Goal: Navigation & Orientation: Find specific page/section

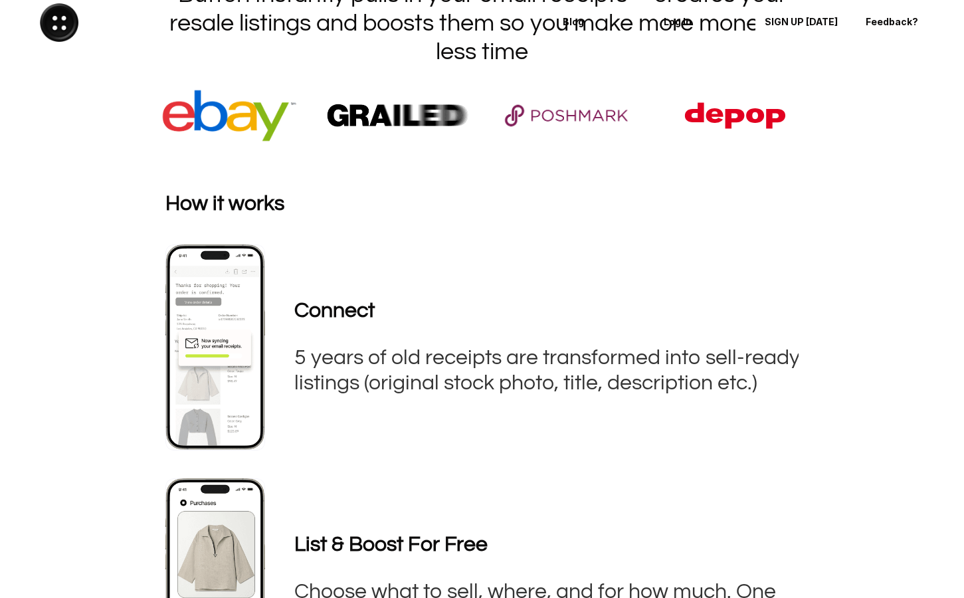
scroll to position [297, 0]
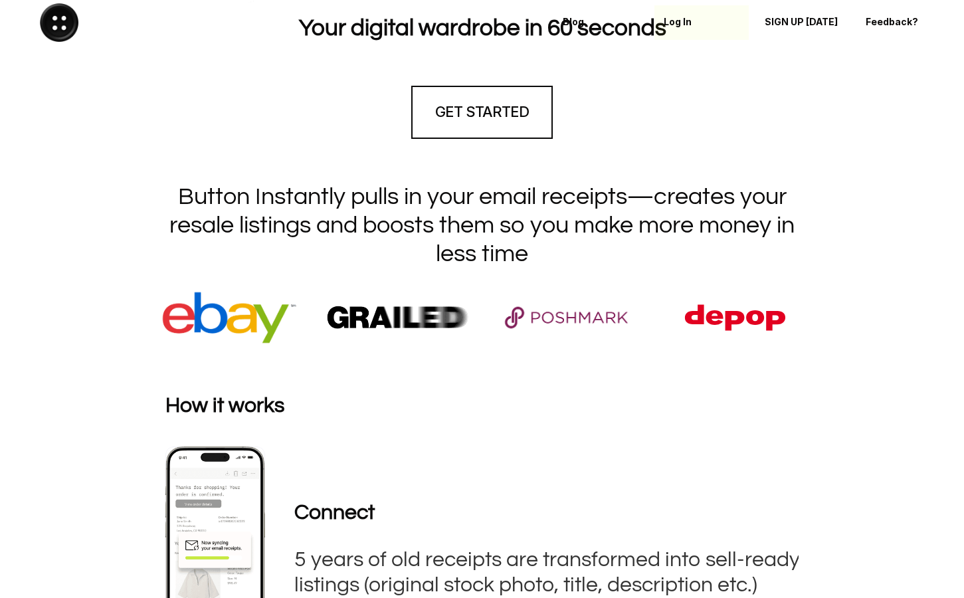
click at [677, 23] on p "Log In" at bounding box center [702, 22] width 76 height 11
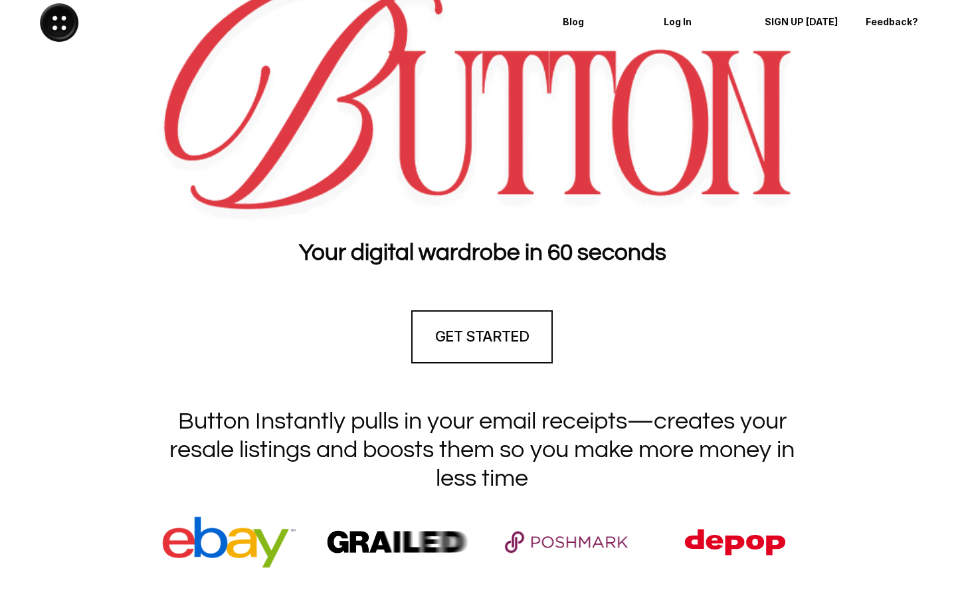
scroll to position [0, 0]
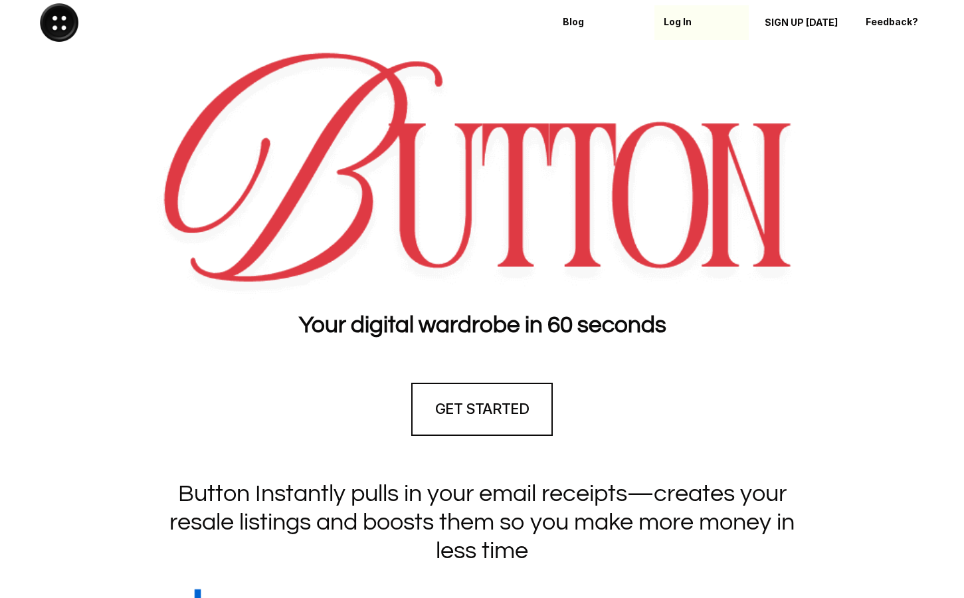
click at [675, 19] on p "Log In" at bounding box center [702, 22] width 76 height 11
click at [582, 27] on p "Blog" at bounding box center [601, 22] width 76 height 11
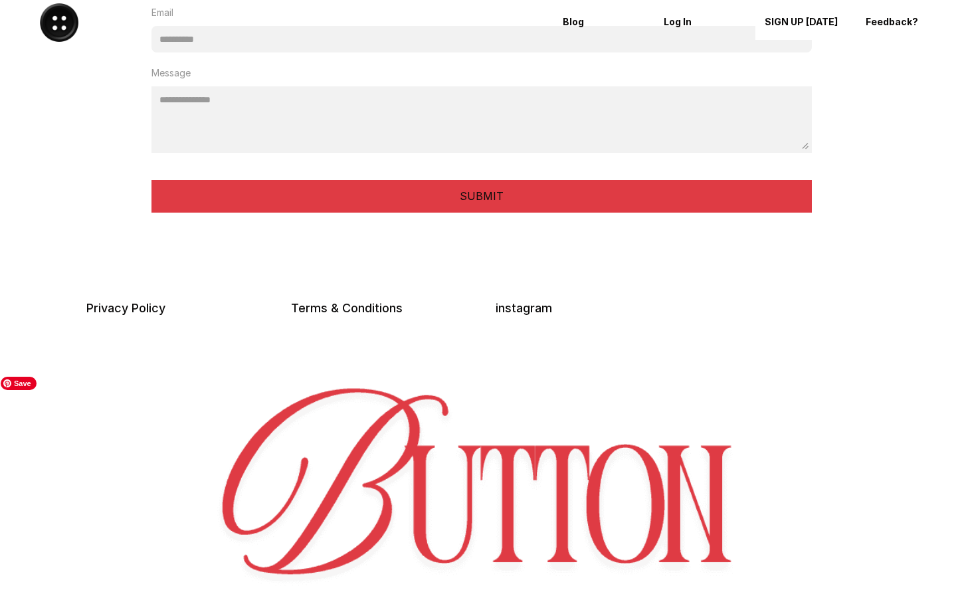
scroll to position [3338, 0]
